Goal: Information Seeking & Learning: Learn about a topic

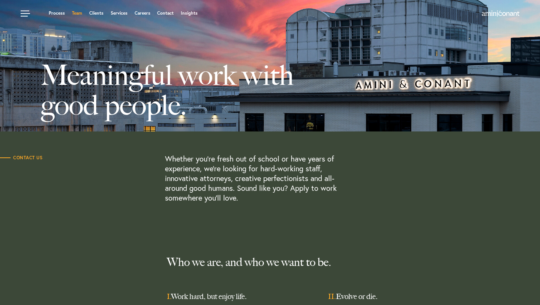
click at [73, 15] on link "Team" at bounding box center [77, 13] width 10 height 5
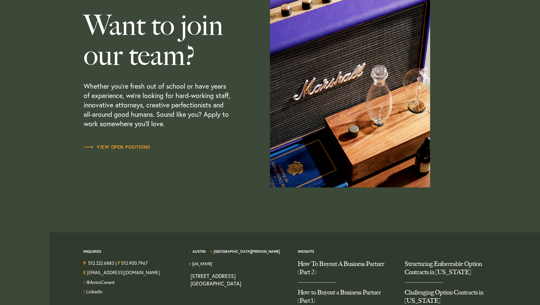
scroll to position [2196, 0]
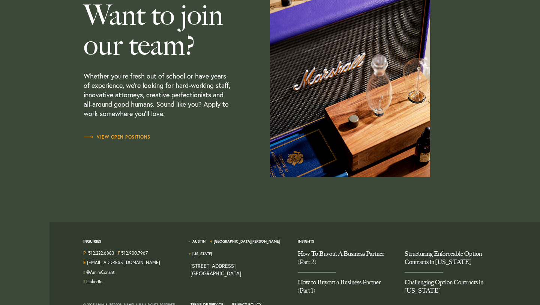
click at [122, 133] on p "Whether you’re fresh out of school or have years of experience, we’re looking f…" at bounding box center [158, 96] width 149 height 73
click at [126, 139] on span "View Open Positions" at bounding box center [117, 137] width 67 height 5
